Goal: Task Accomplishment & Management: Complete application form

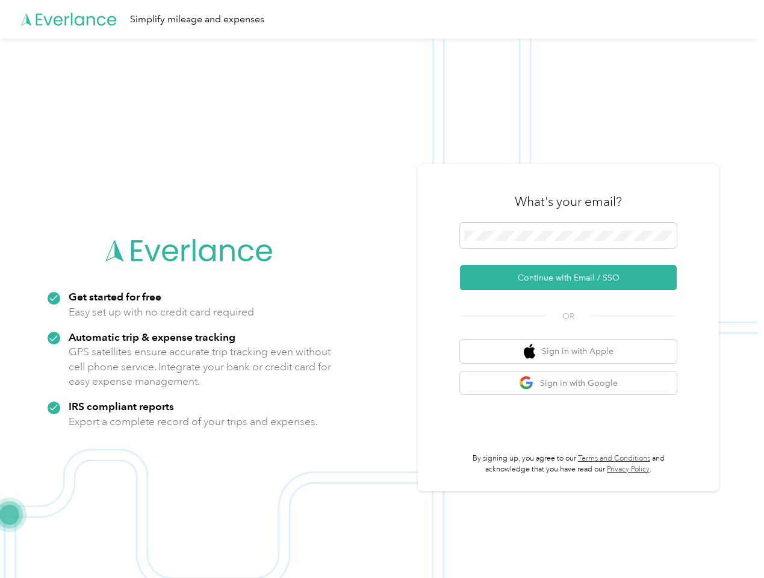
click at [381, 289] on img at bounding box center [379, 328] width 758 height 578
click at [381, 19] on div "Simplify mileage and expenses" at bounding box center [379, 19] width 758 height 39
click at [573, 277] on button "Continue with Email / SSO" at bounding box center [568, 277] width 217 height 25
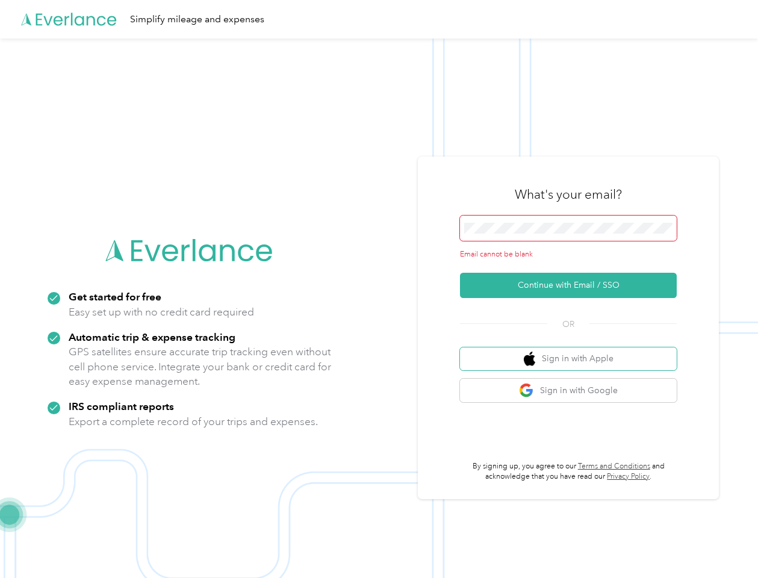
click at [573, 351] on button "Sign in with Apple" at bounding box center [568, 358] width 217 height 23
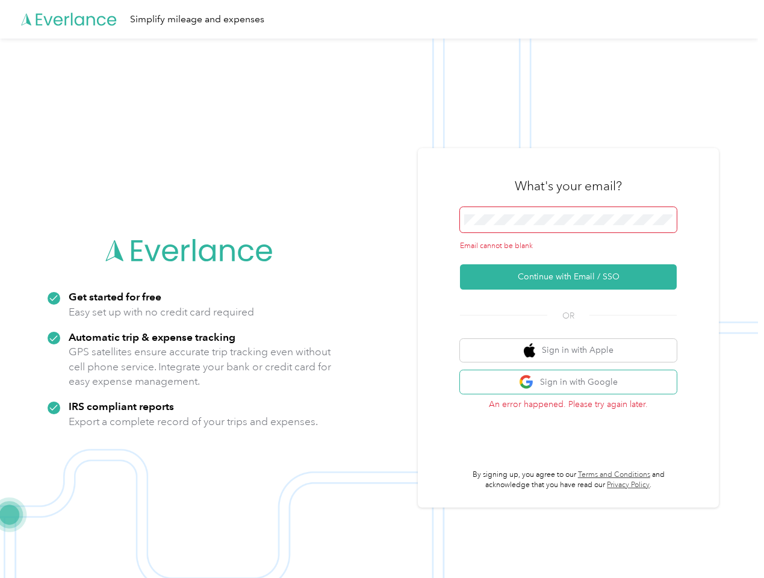
click at [573, 383] on button "Sign in with Google" at bounding box center [568, 381] width 217 height 23
